Goal: Task Accomplishment & Management: Use online tool/utility

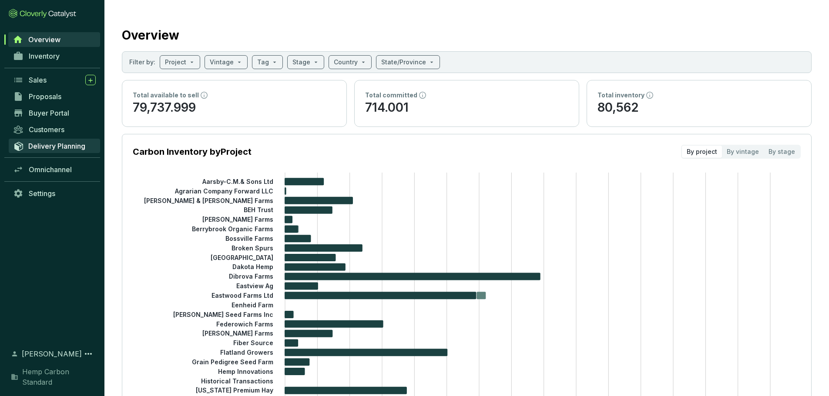
click at [53, 144] on span "Delivery Planning" at bounding box center [56, 146] width 57 height 9
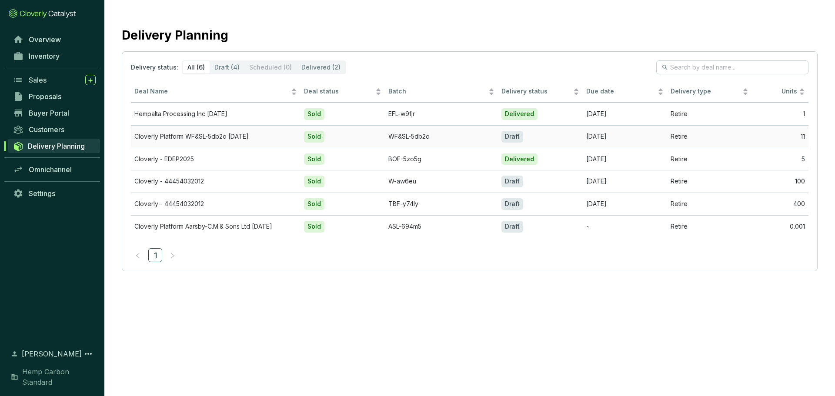
click at [460, 139] on td "WF&SL-5db2o" at bounding box center [441, 136] width 113 height 23
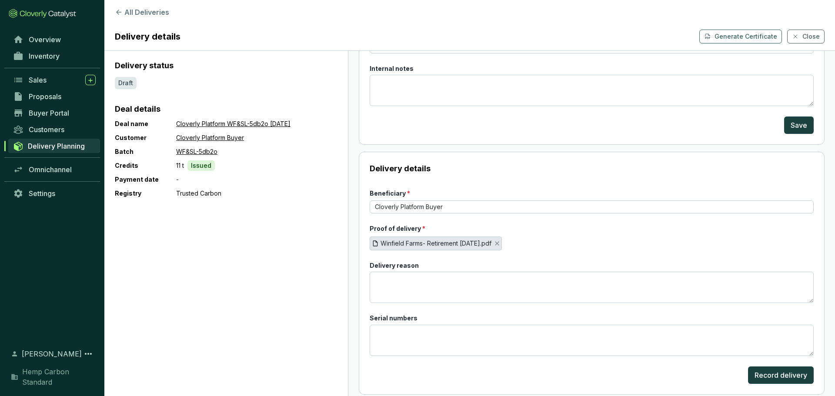
scroll to position [114, 0]
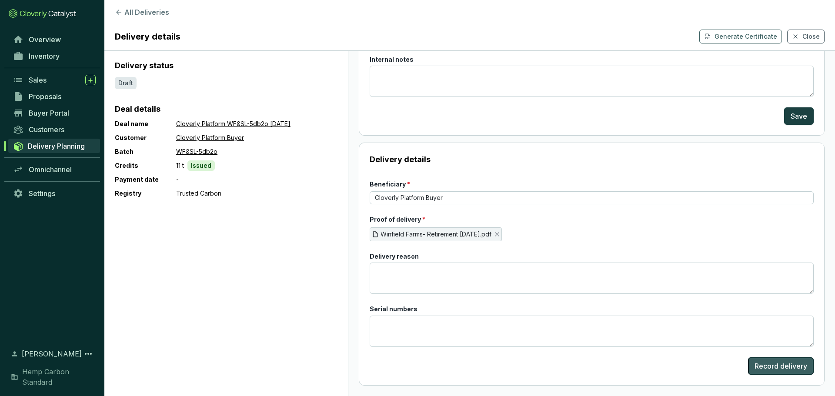
click at [777, 370] on span "Record delivery" at bounding box center [781, 366] width 53 height 10
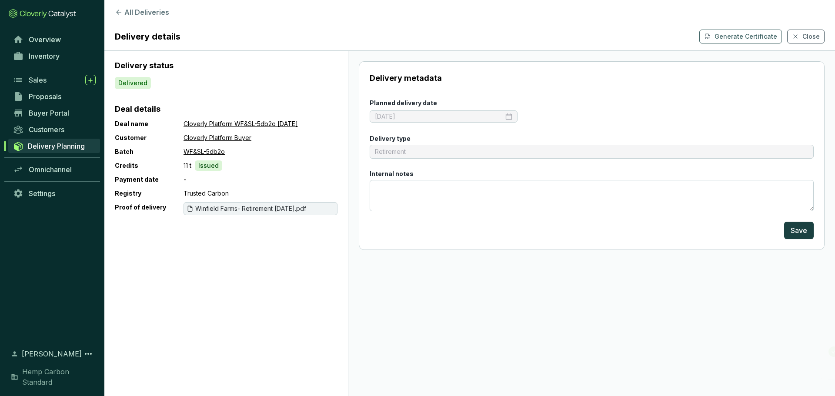
scroll to position [0, 0]
click at [57, 149] on span "Delivery Planning" at bounding box center [56, 146] width 57 height 9
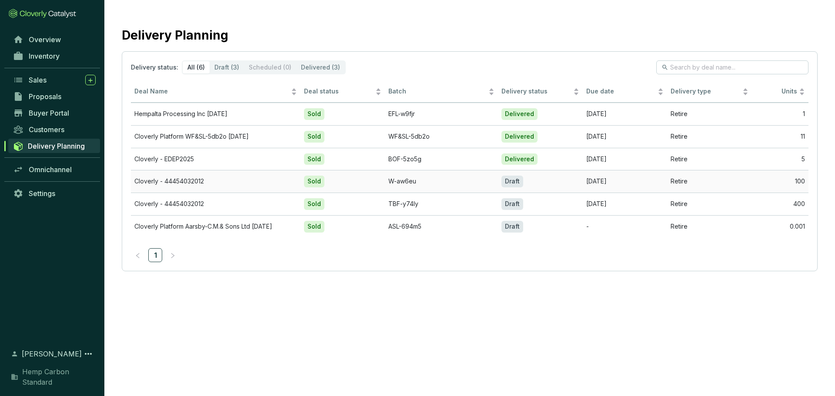
click at [204, 185] on td "Cloverly - 44454032012" at bounding box center [216, 181] width 170 height 23
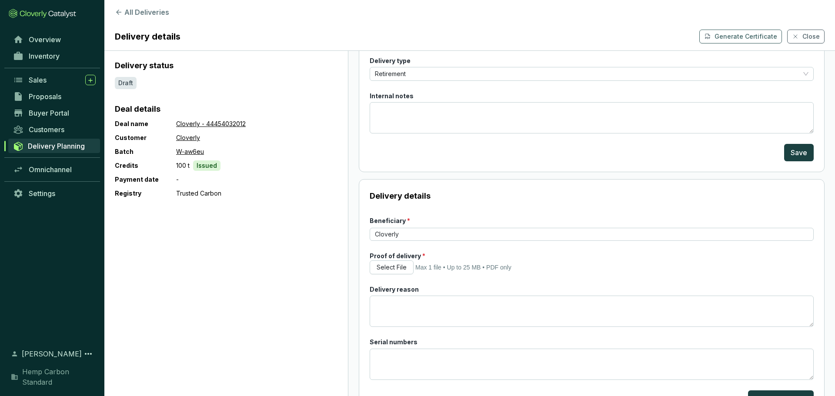
scroll to position [87, 0]
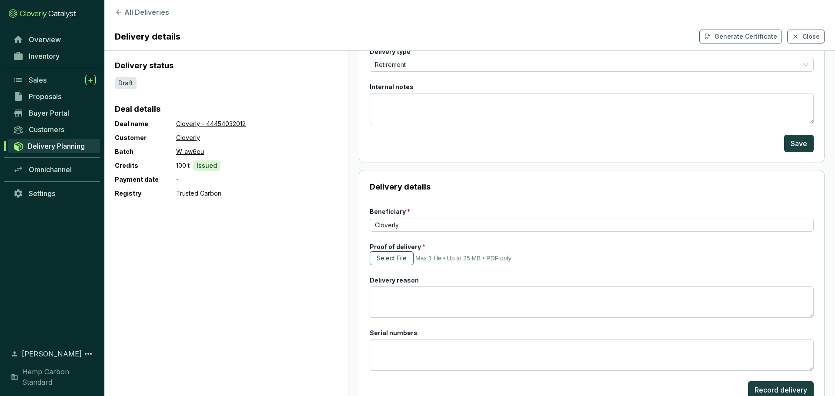
click at [395, 261] on span "Select File" at bounding box center [392, 258] width 30 height 9
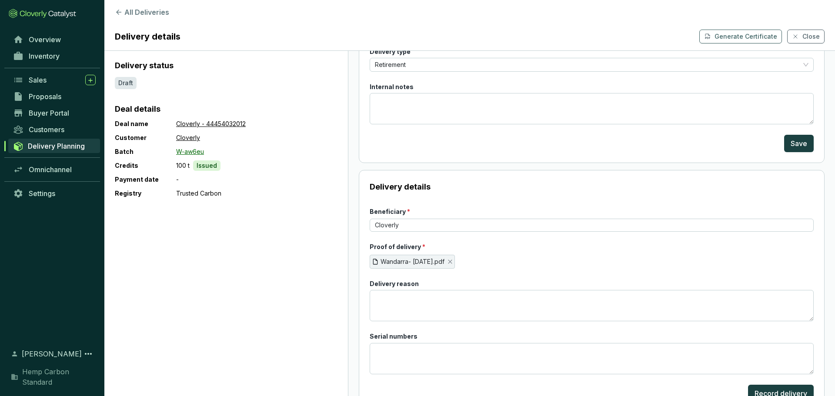
click at [192, 152] on link "W-aw6eu" at bounding box center [190, 152] width 28 height 10
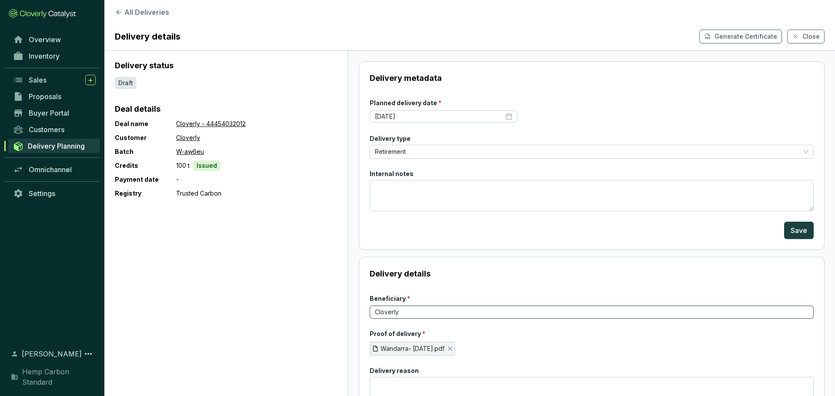
scroll to position [114, 0]
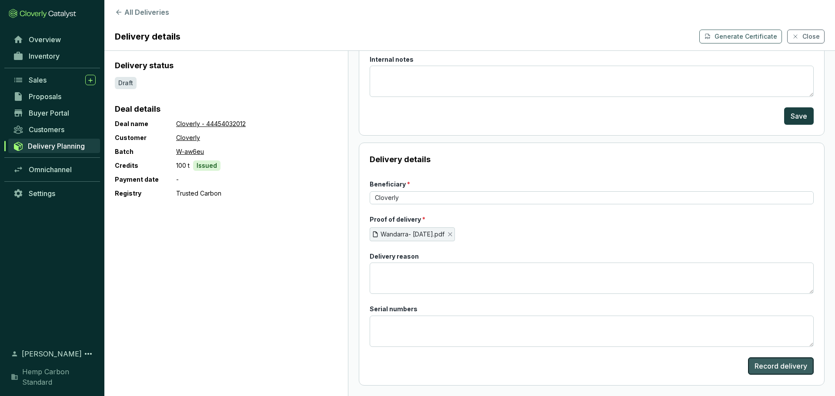
click at [776, 370] on span "Record delivery" at bounding box center [781, 366] width 53 height 10
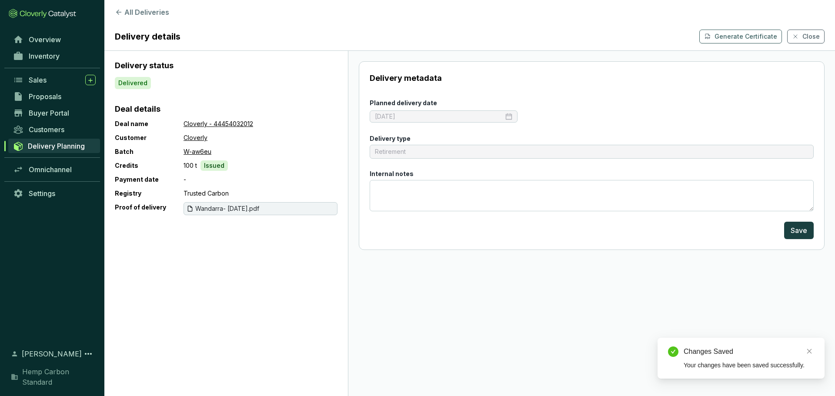
click at [28, 146] on span "Delivery Planning" at bounding box center [56, 146] width 57 height 9
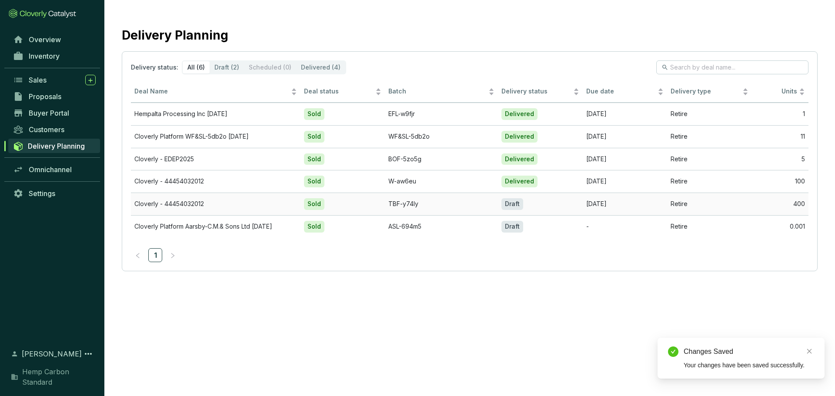
click at [197, 206] on td "Cloverly - 44454032012" at bounding box center [216, 204] width 170 height 23
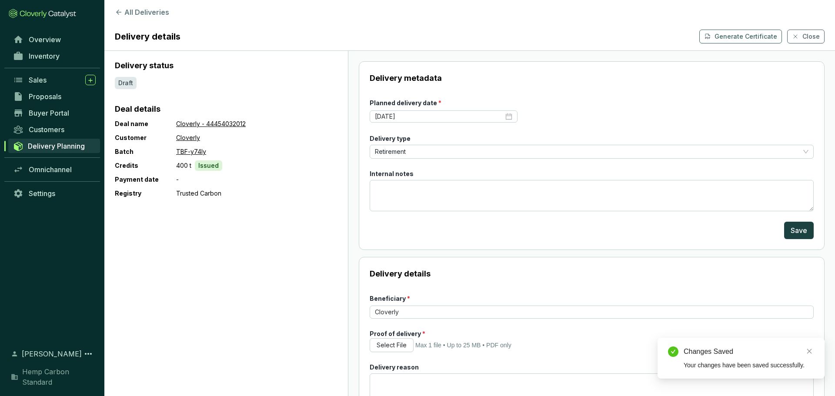
scroll to position [87, 0]
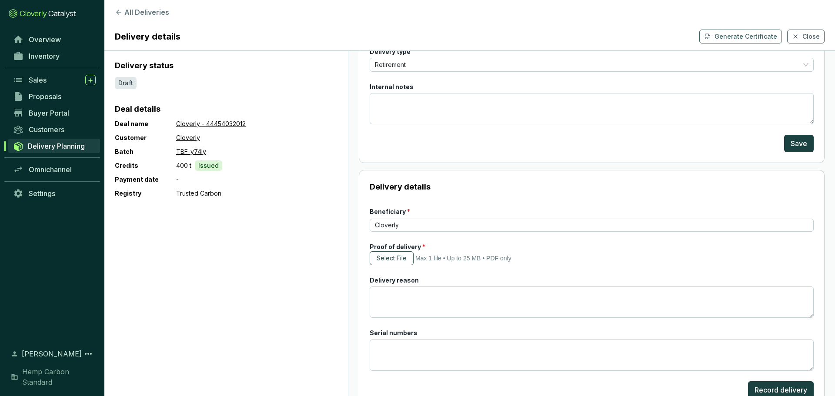
click at [394, 255] on span "Select File" at bounding box center [392, 258] width 30 height 9
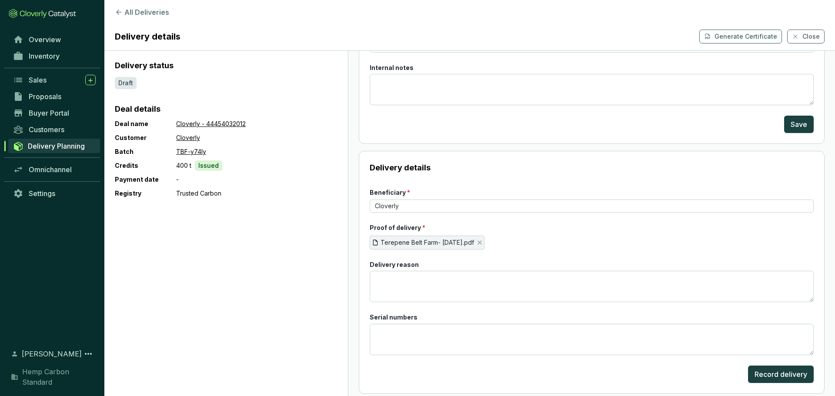
scroll to position [114, 0]
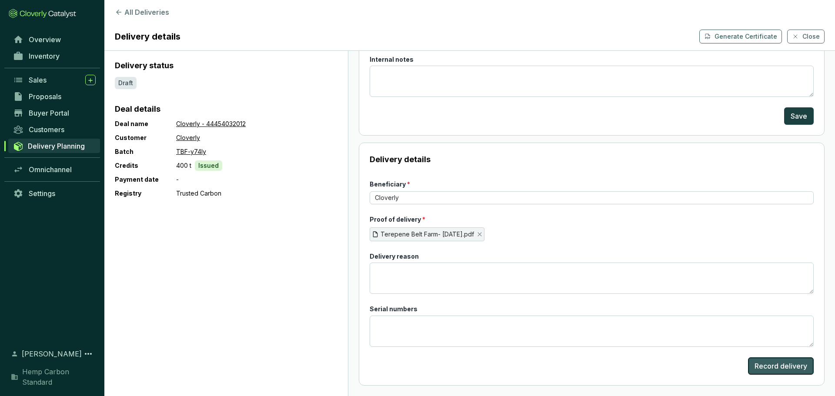
click at [764, 372] on button "Record delivery" at bounding box center [781, 366] width 66 height 17
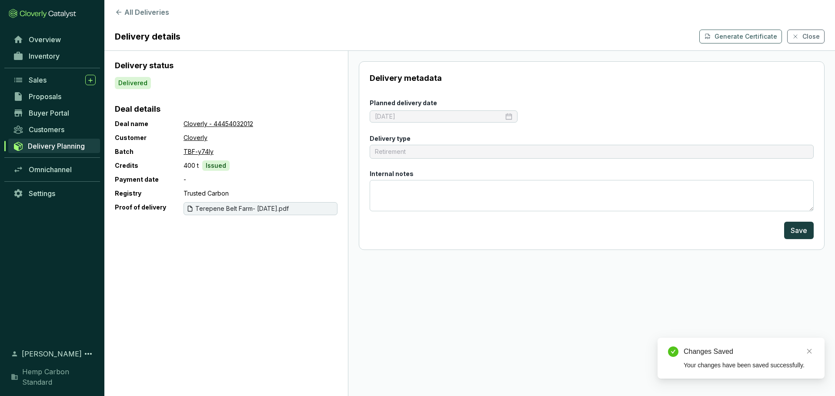
scroll to position [0, 0]
